Goal: Communication & Community: Participate in discussion

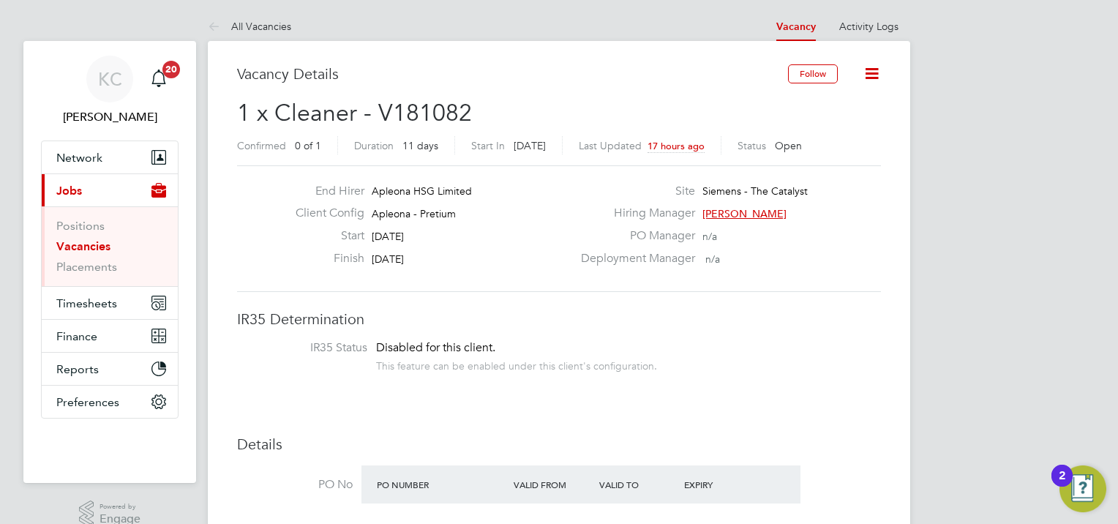
click at [80, 246] on link "Vacancies" at bounding box center [83, 246] width 54 height 14
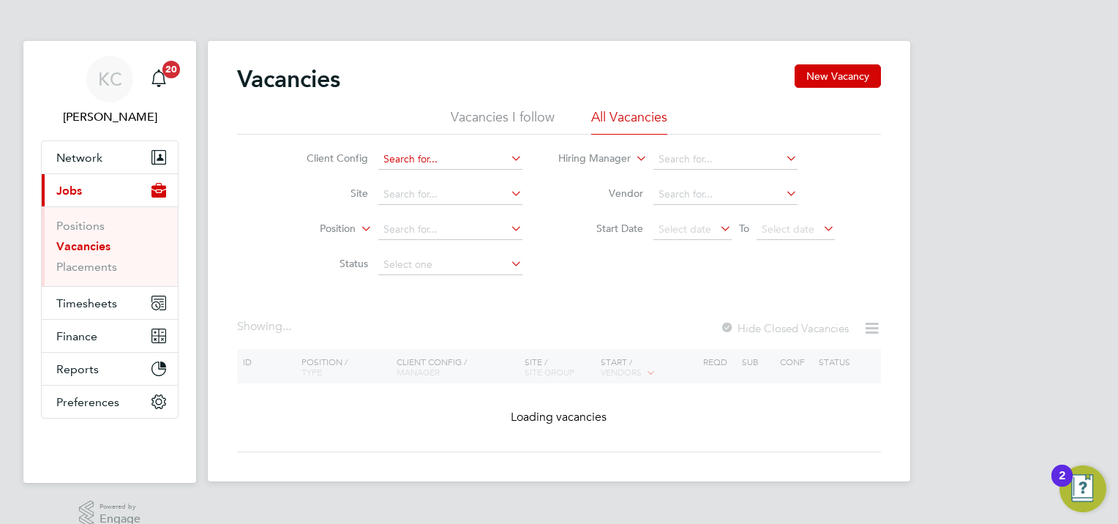
click at [471, 159] on input at bounding box center [450, 159] width 144 height 20
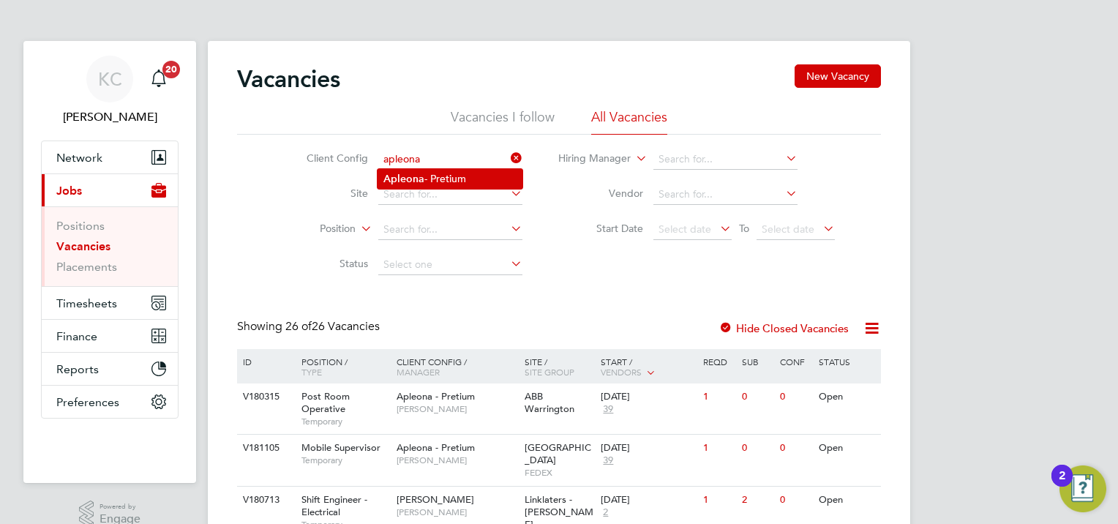
click at [482, 186] on li "Apleona - Pretium" at bounding box center [450, 179] width 145 height 20
type input "Apleona - Pretium"
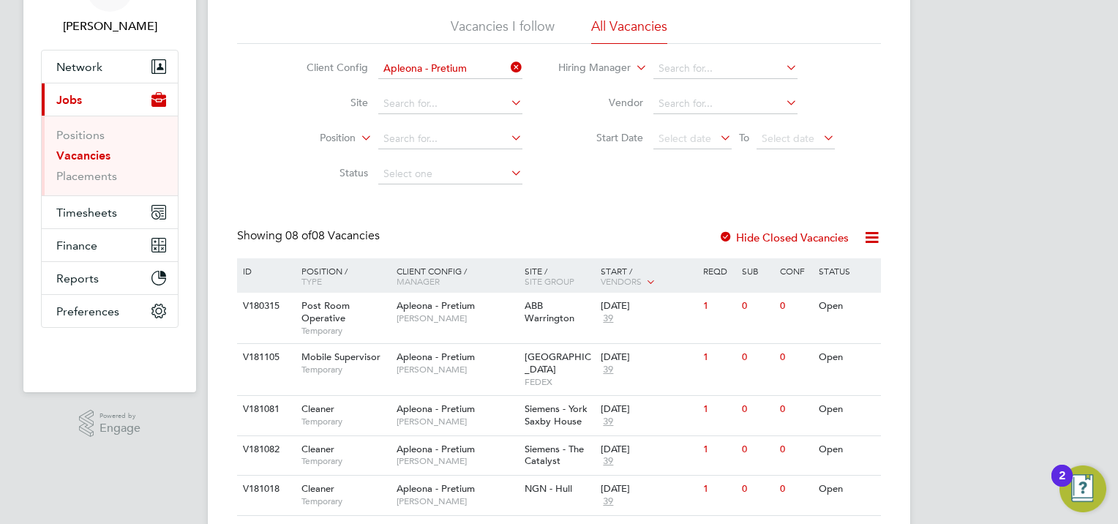
scroll to position [146, 0]
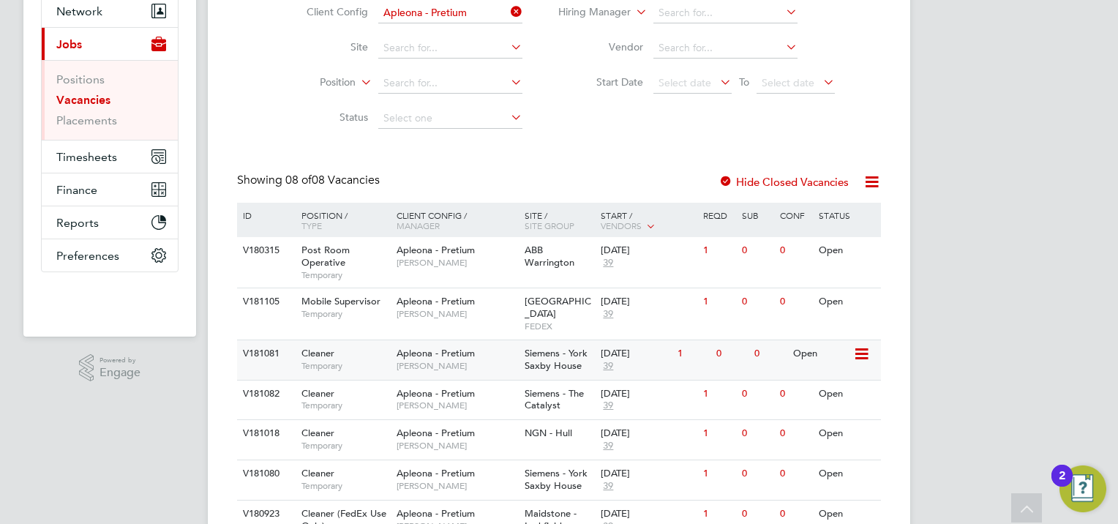
click at [626, 348] on div "26 Sep 2025" at bounding box center [636, 354] width 70 height 12
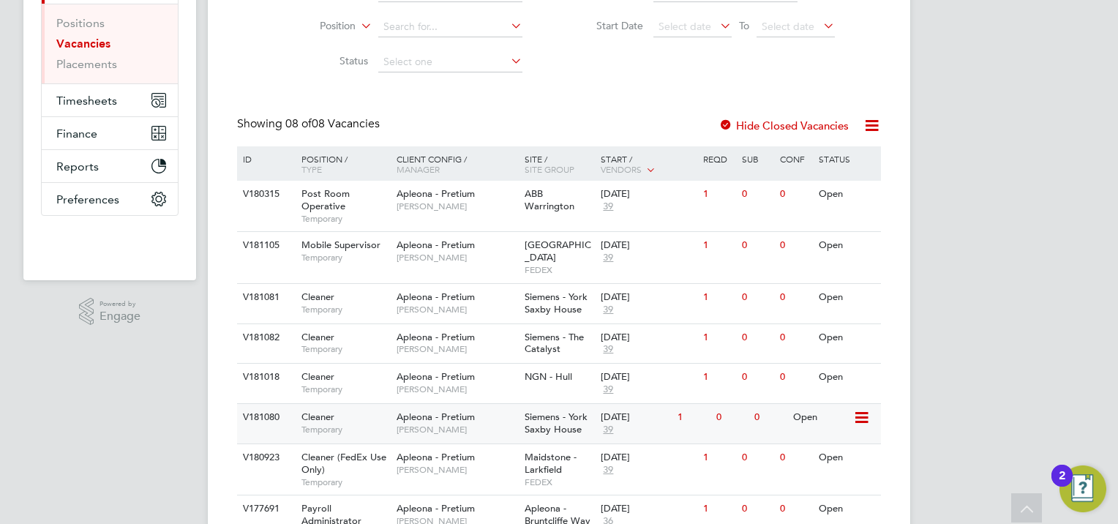
scroll to position [220, 0]
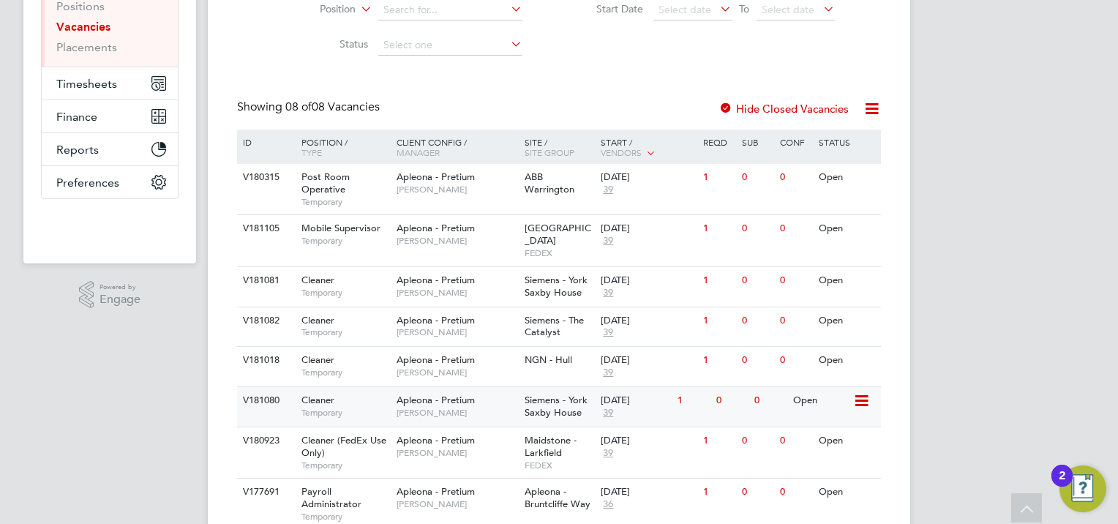
click at [622, 394] on div "[DATE]" at bounding box center [636, 400] width 70 height 12
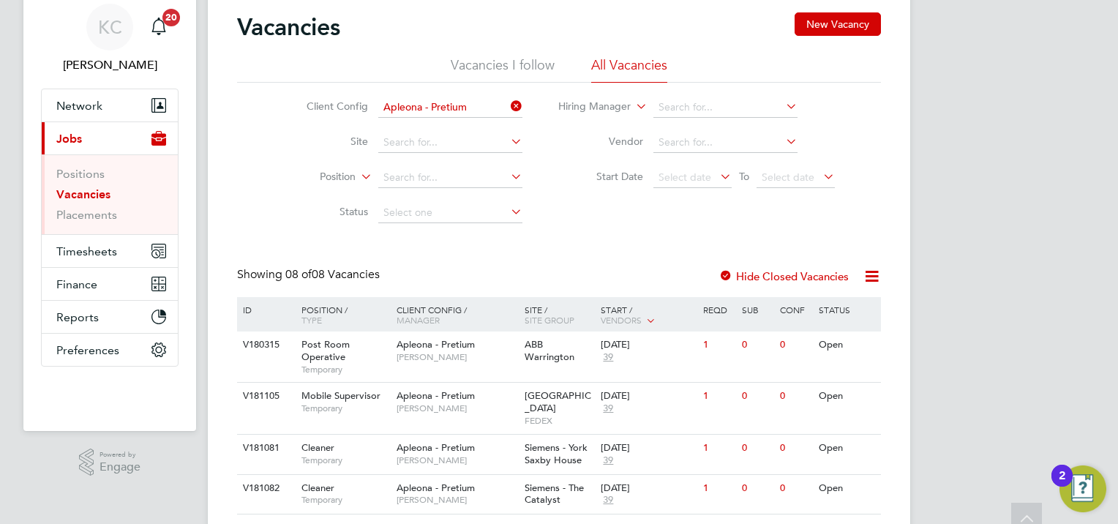
scroll to position [0, 0]
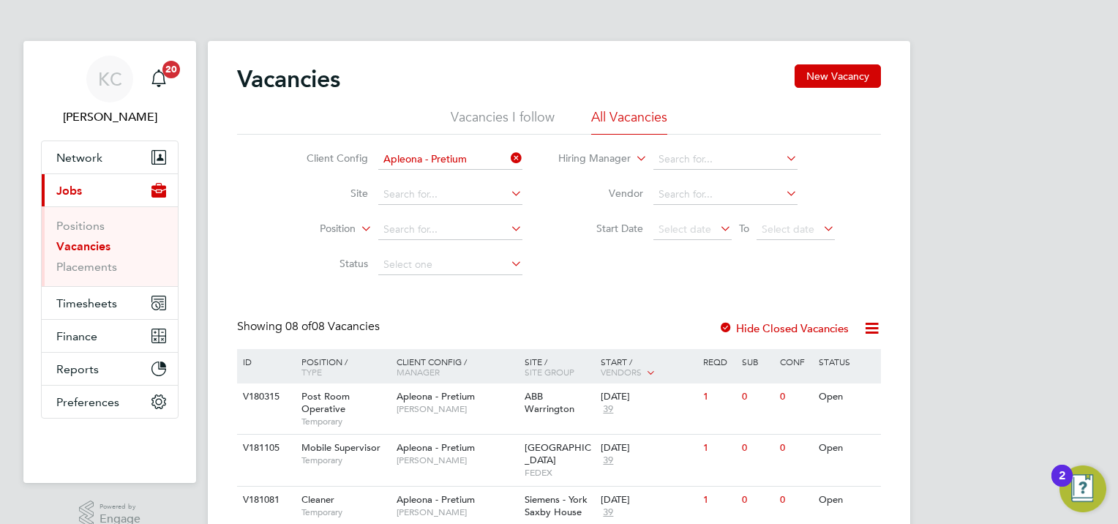
drag, startPoint x: 109, startPoint y: 77, endPoint x: 187, endPoint y: 59, distance: 79.7
click at [109, 77] on span "KC" at bounding box center [110, 79] width 24 height 19
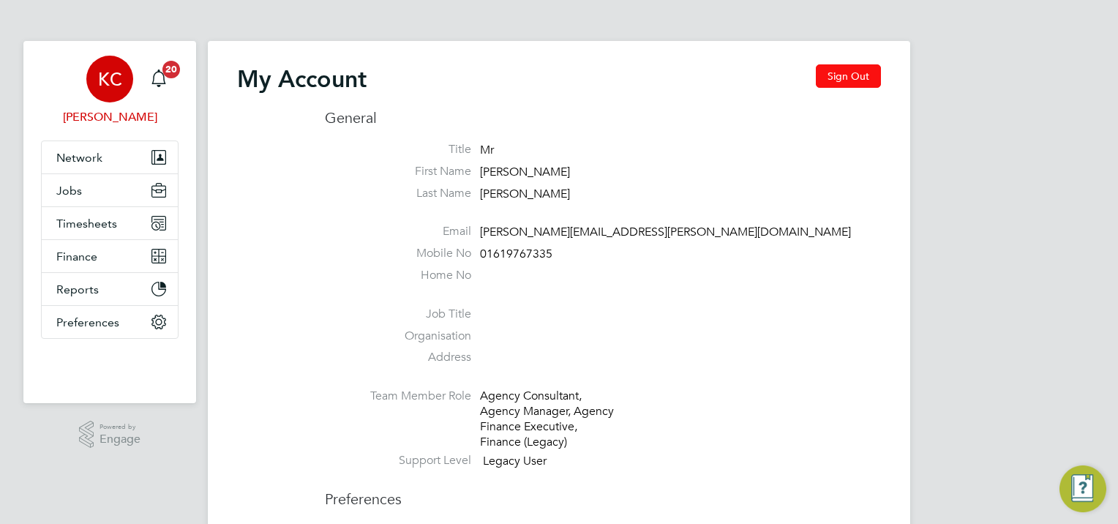
click at [822, 79] on button "Sign Out" at bounding box center [848, 75] width 65 height 23
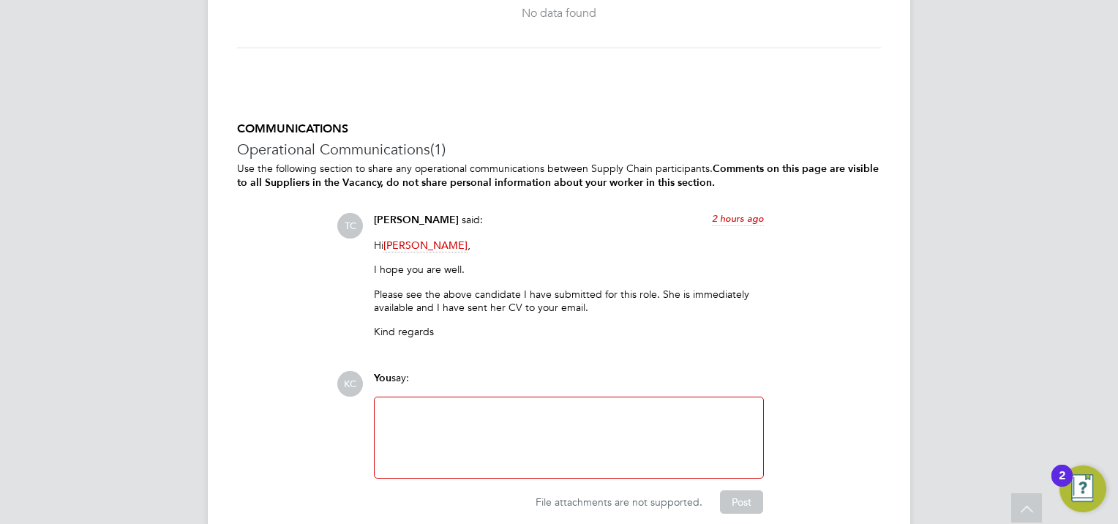
scroll to position [1784, 0]
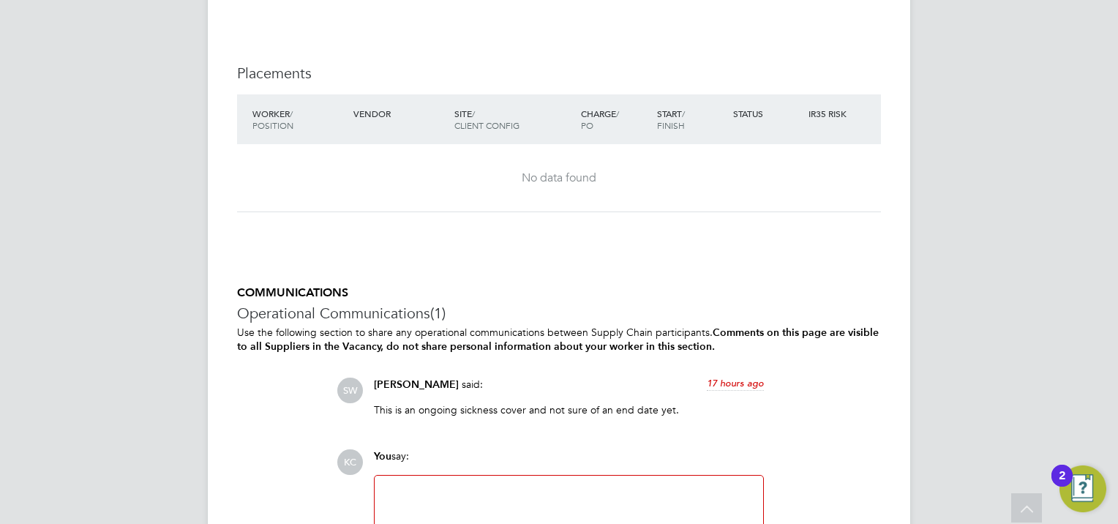
scroll to position [1765, 0]
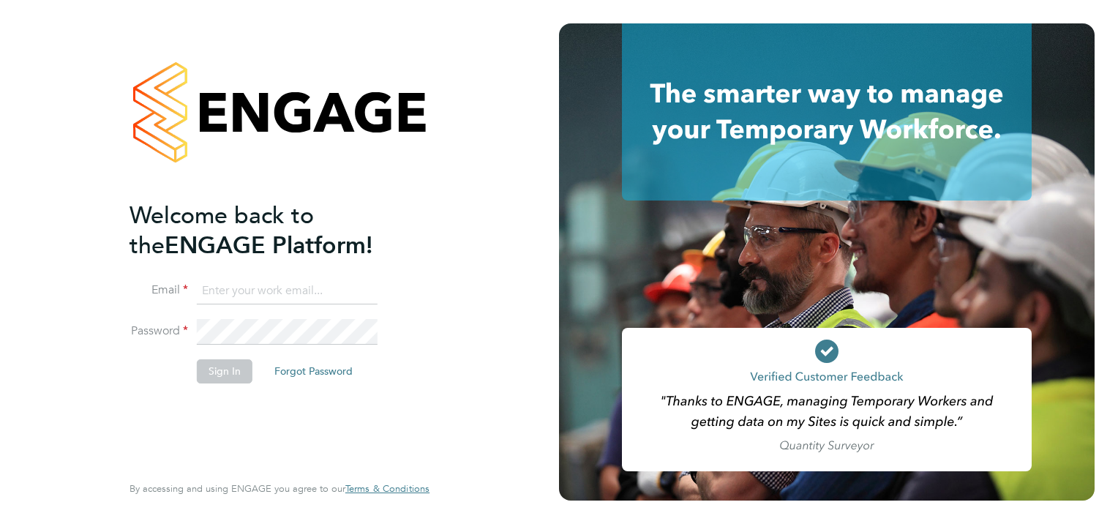
click at [323, 293] on input at bounding box center [287, 291] width 181 height 26
click at [294, 290] on input at bounding box center [287, 291] width 181 height 26
type input "karen.chatfield@prsjobs.com"
click at [214, 366] on button "Sign In" at bounding box center [225, 370] width 56 height 23
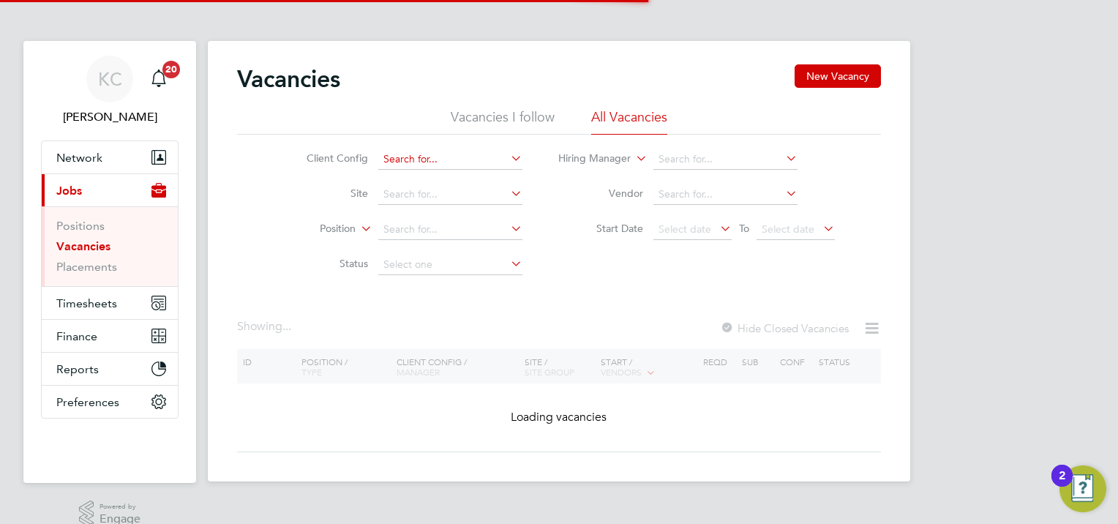
click at [416, 156] on input at bounding box center [450, 159] width 144 height 20
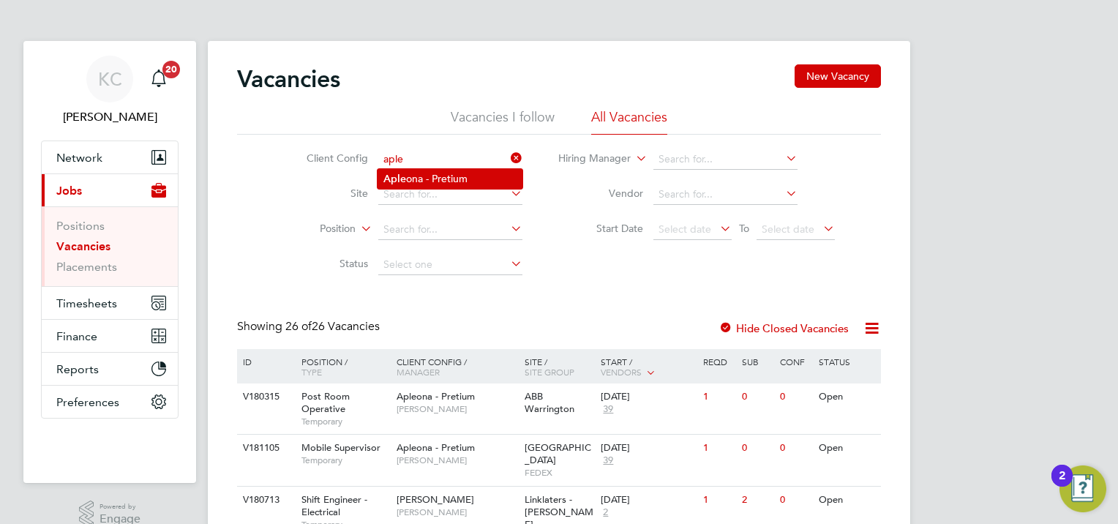
click at [429, 170] on li "Aple ona - Pretium" at bounding box center [450, 179] width 145 height 20
type input "Apleona - Pretium"
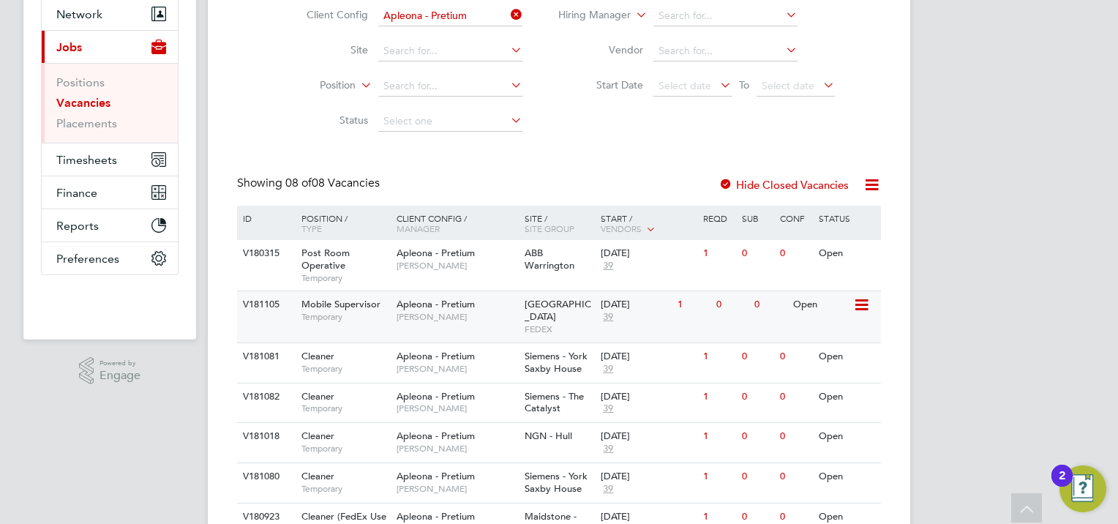
scroll to position [146, 0]
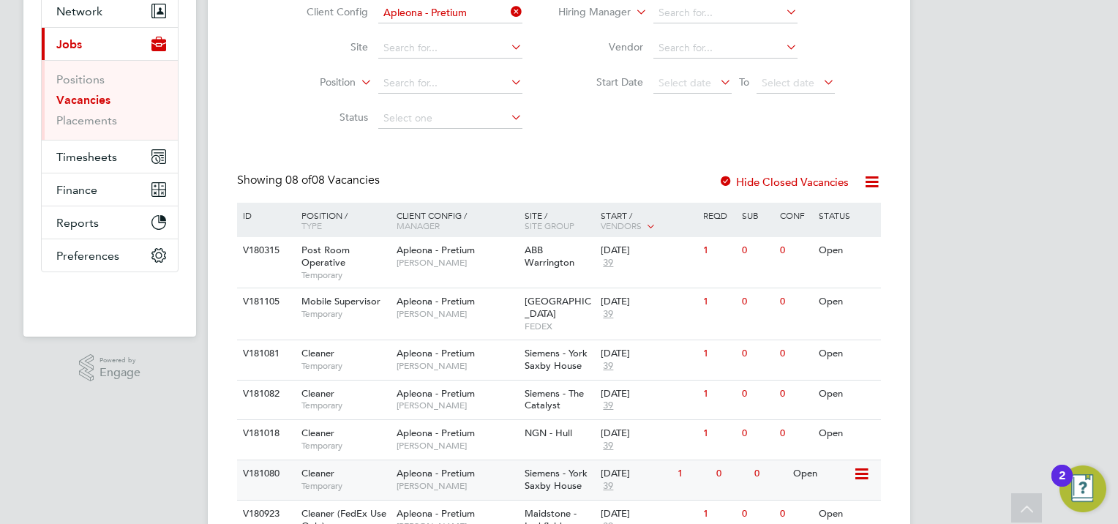
click at [633, 468] on div "[DATE]" at bounding box center [636, 474] width 70 height 12
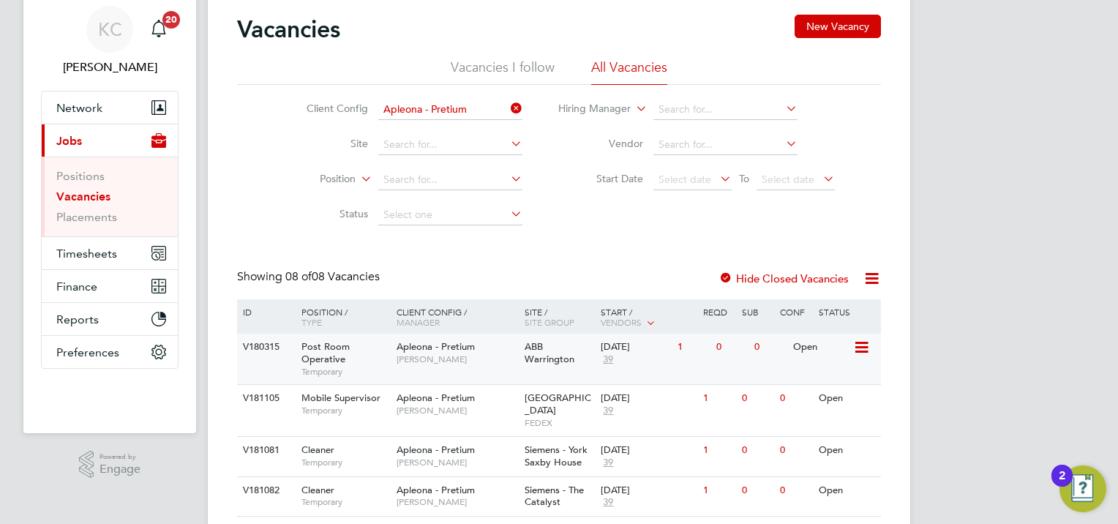
scroll to position [73, 0]
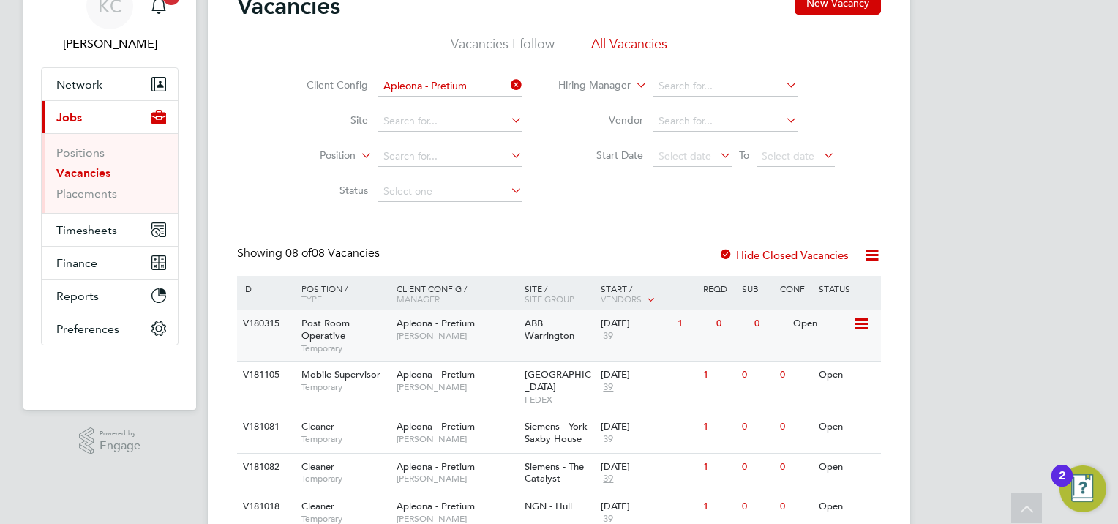
click at [628, 329] on div "07 Oct 2025" at bounding box center [636, 324] width 70 height 12
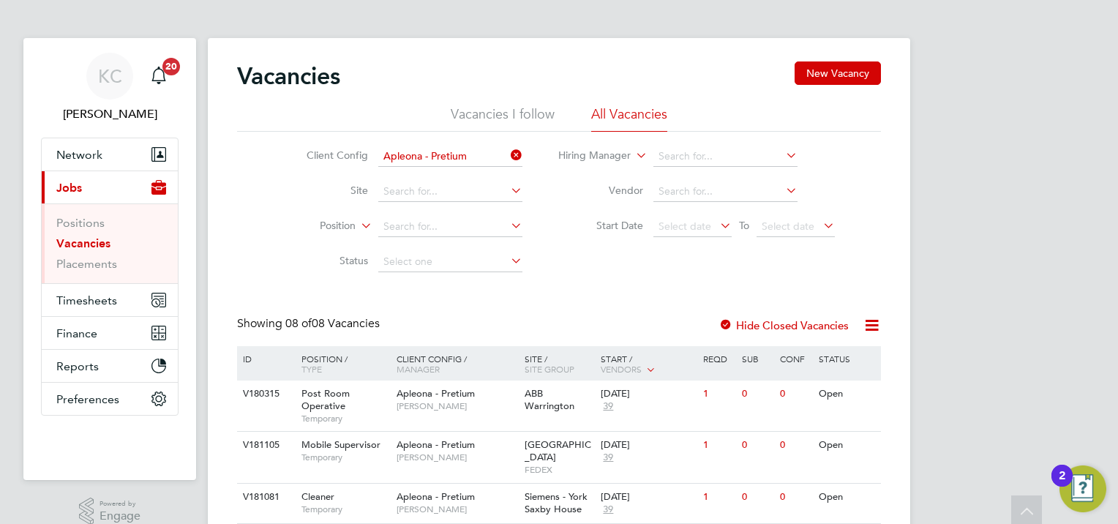
scroll to position [0, 0]
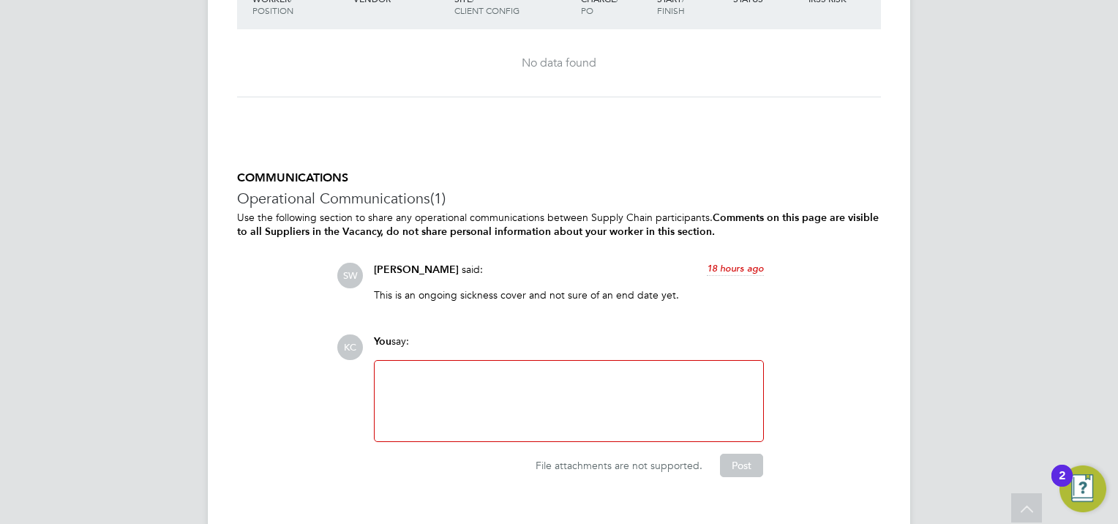
scroll to position [1765, 0]
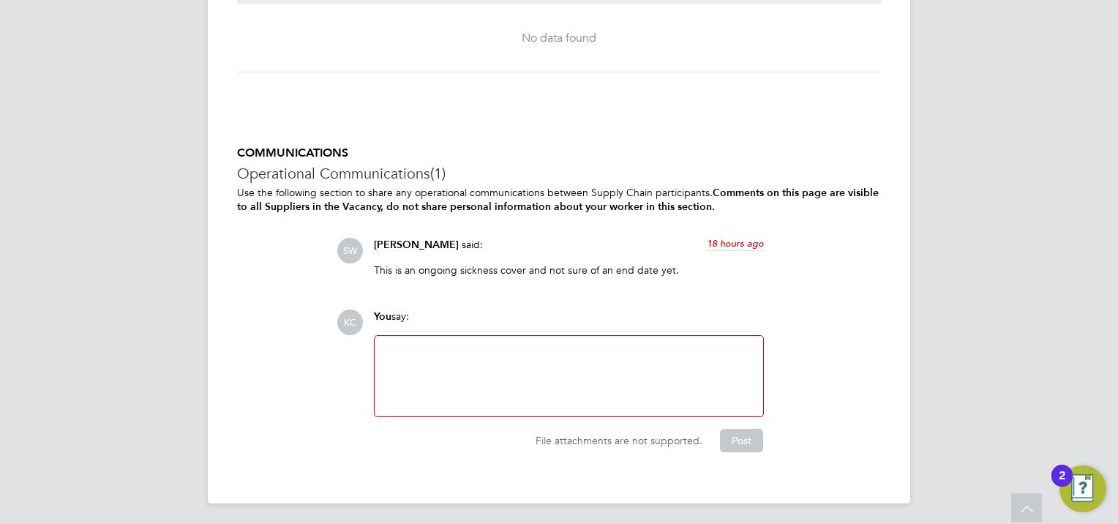
click at [526, 348] on div at bounding box center [568, 376] width 371 height 63
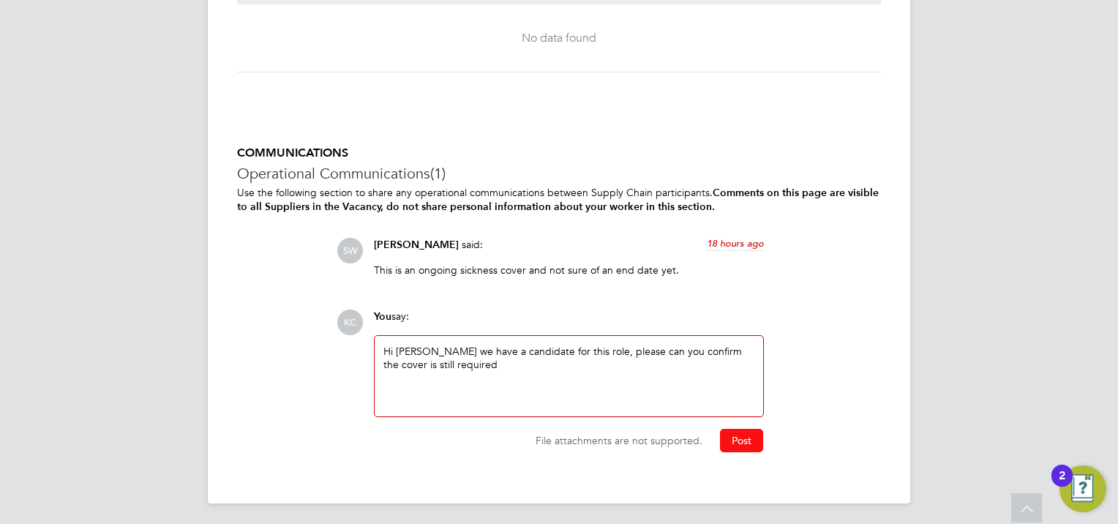
click at [739, 434] on button "Post" at bounding box center [741, 440] width 43 height 23
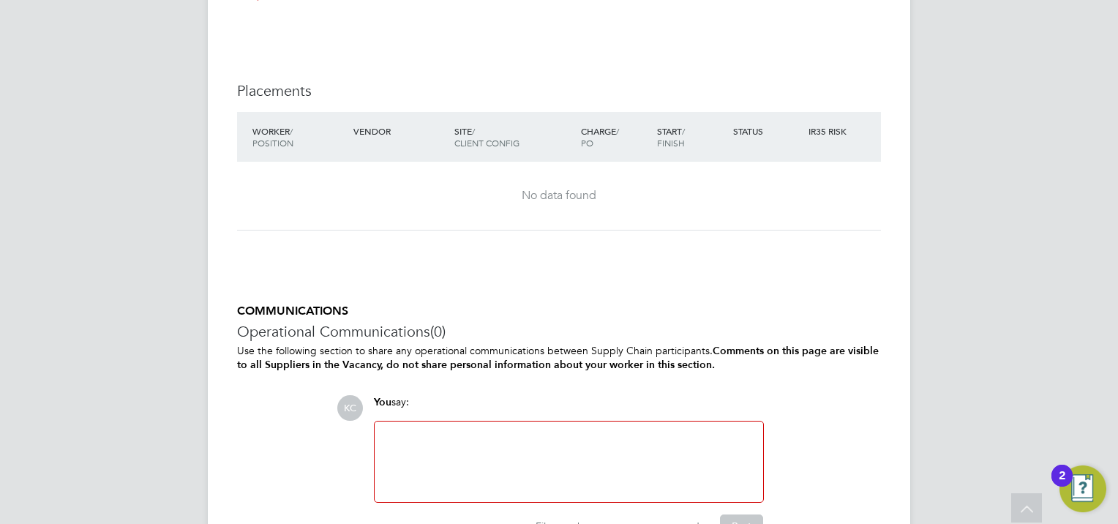
scroll to position [1569, 0]
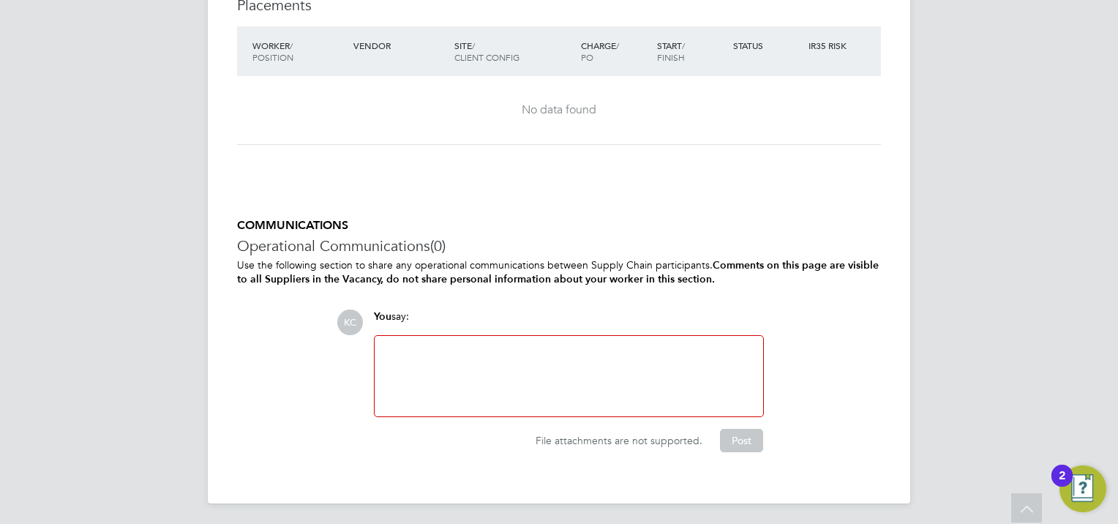
click at [560, 372] on div at bounding box center [568, 376] width 371 height 63
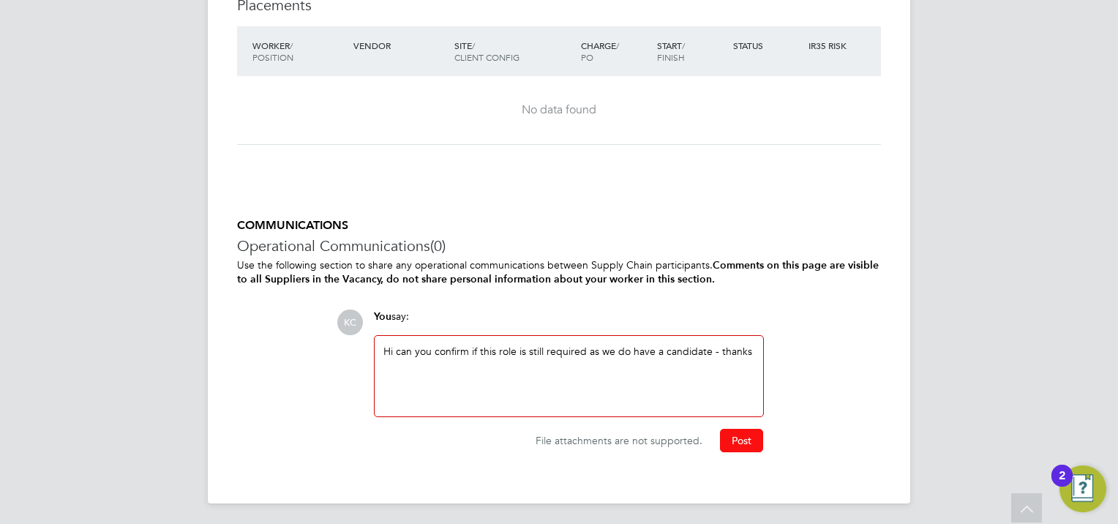
click at [742, 440] on button "Post" at bounding box center [741, 440] width 43 height 23
